Goal: Communication & Community: Answer question/provide support

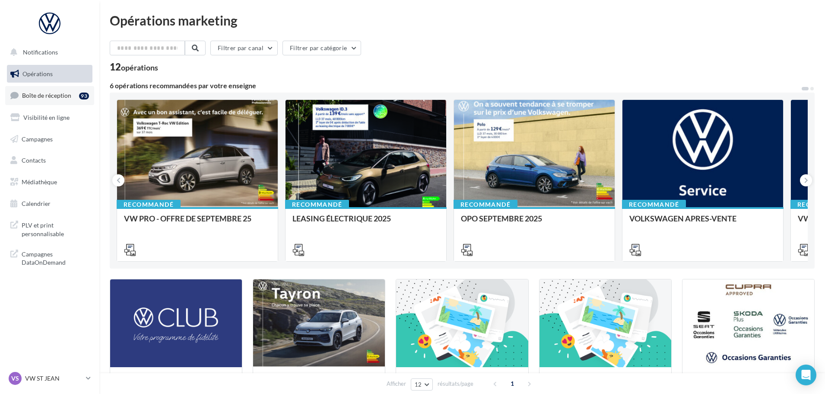
click at [58, 95] on span "Boîte de réception" at bounding box center [46, 95] width 49 height 7
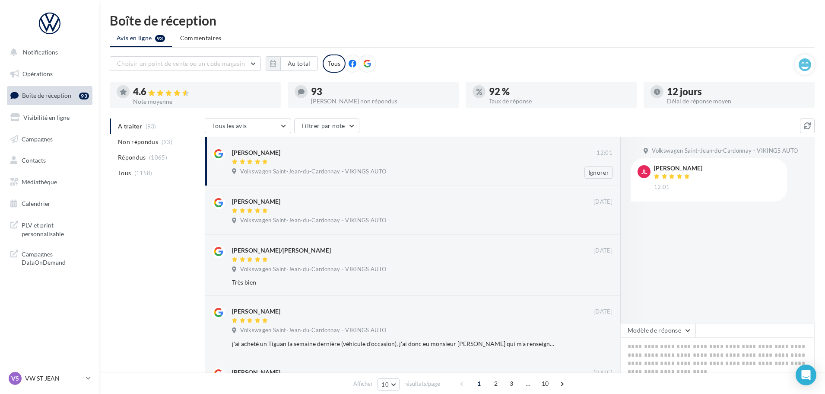
click at [371, 168] on span "Volkswagen Saint-Jean-du-Cardonnay - VIKINGS AUTO" at bounding box center [313, 172] width 146 height 8
click at [669, 334] on button "Modèle de réponse" at bounding box center [658, 330] width 75 height 15
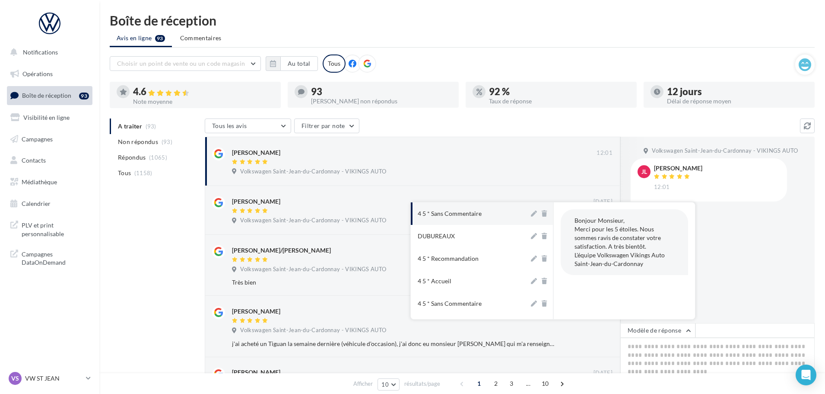
click at [455, 217] on div "4 5 * Sans Commentaire" at bounding box center [450, 213] width 64 height 9
type textarea "**********"
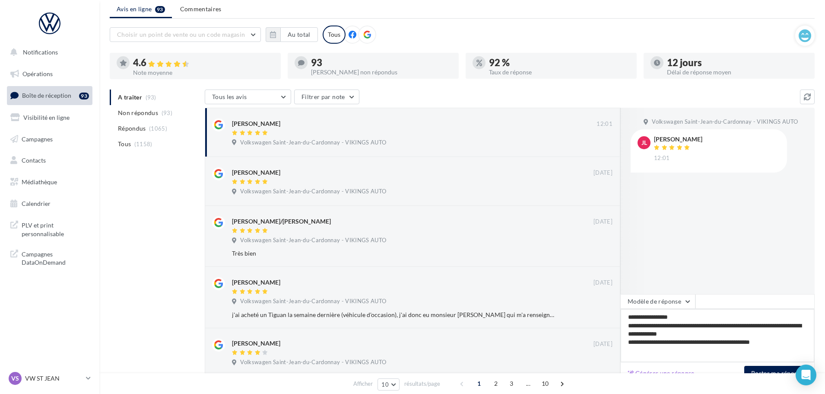
scroll to position [43, 0]
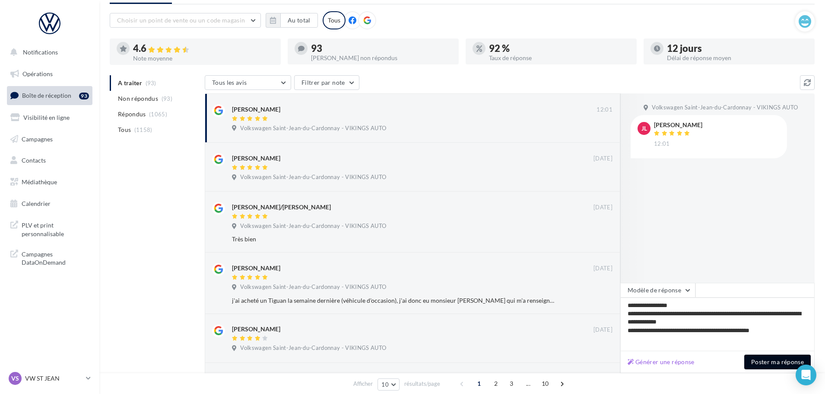
click at [769, 363] on button "Poster ma réponse" at bounding box center [778, 361] width 67 height 15
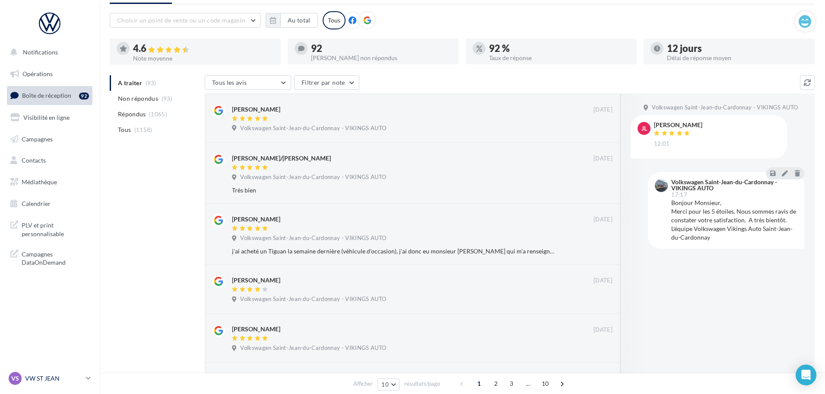
click at [54, 376] on p "VW ST JEAN" at bounding box center [53, 378] width 57 height 9
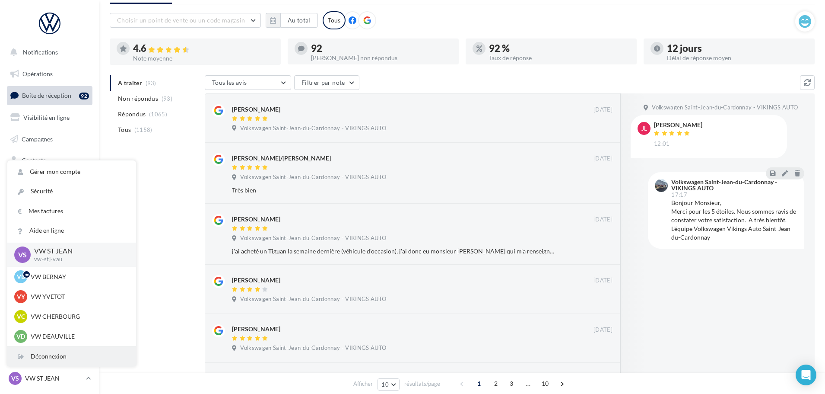
click at [49, 359] on div "Déconnexion" at bounding box center [71, 356] width 129 height 19
